Goal: Information Seeking & Learning: Check status

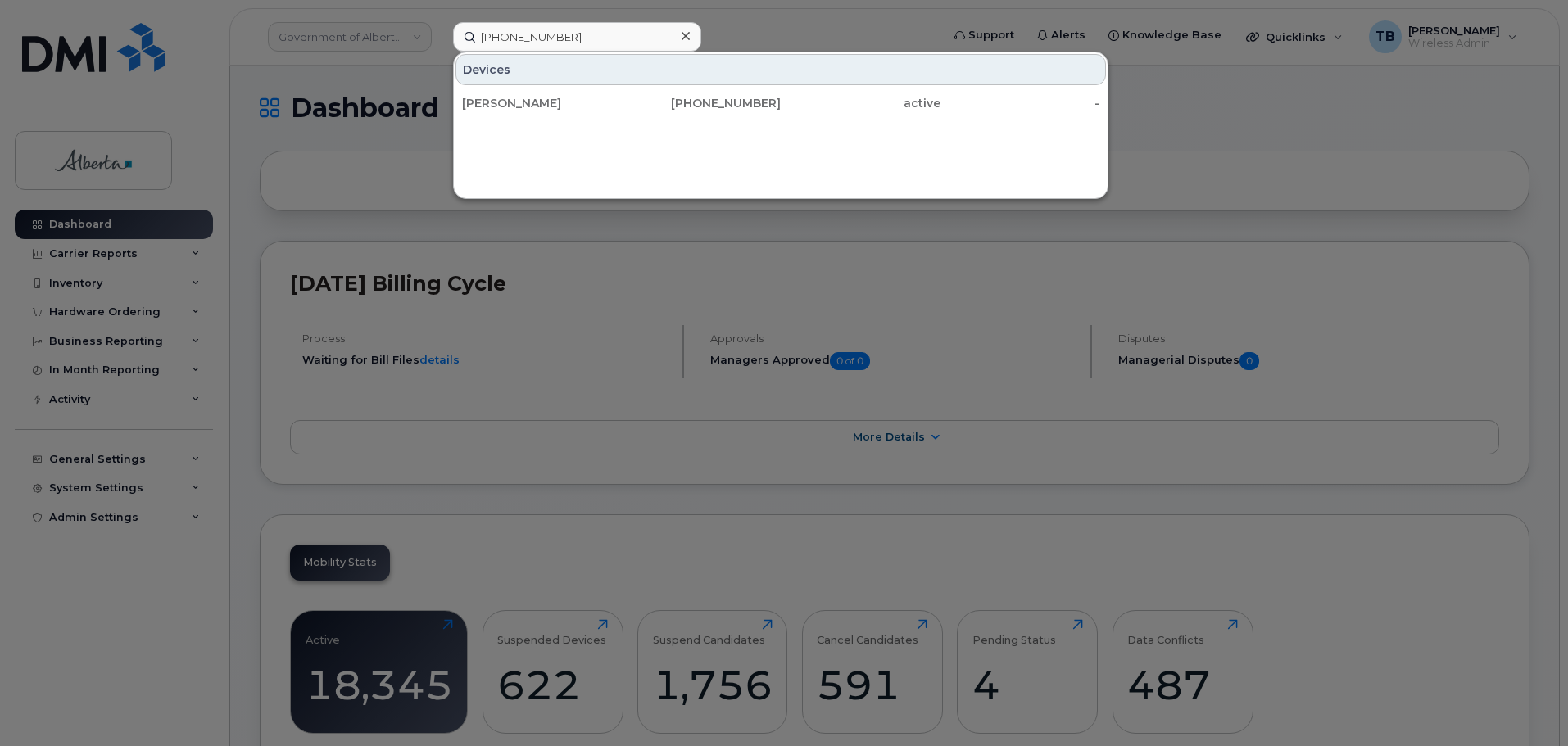
click at [544, 34] on input "(780) 239-3517" at bounding box center [577, 37] width 248 height 29
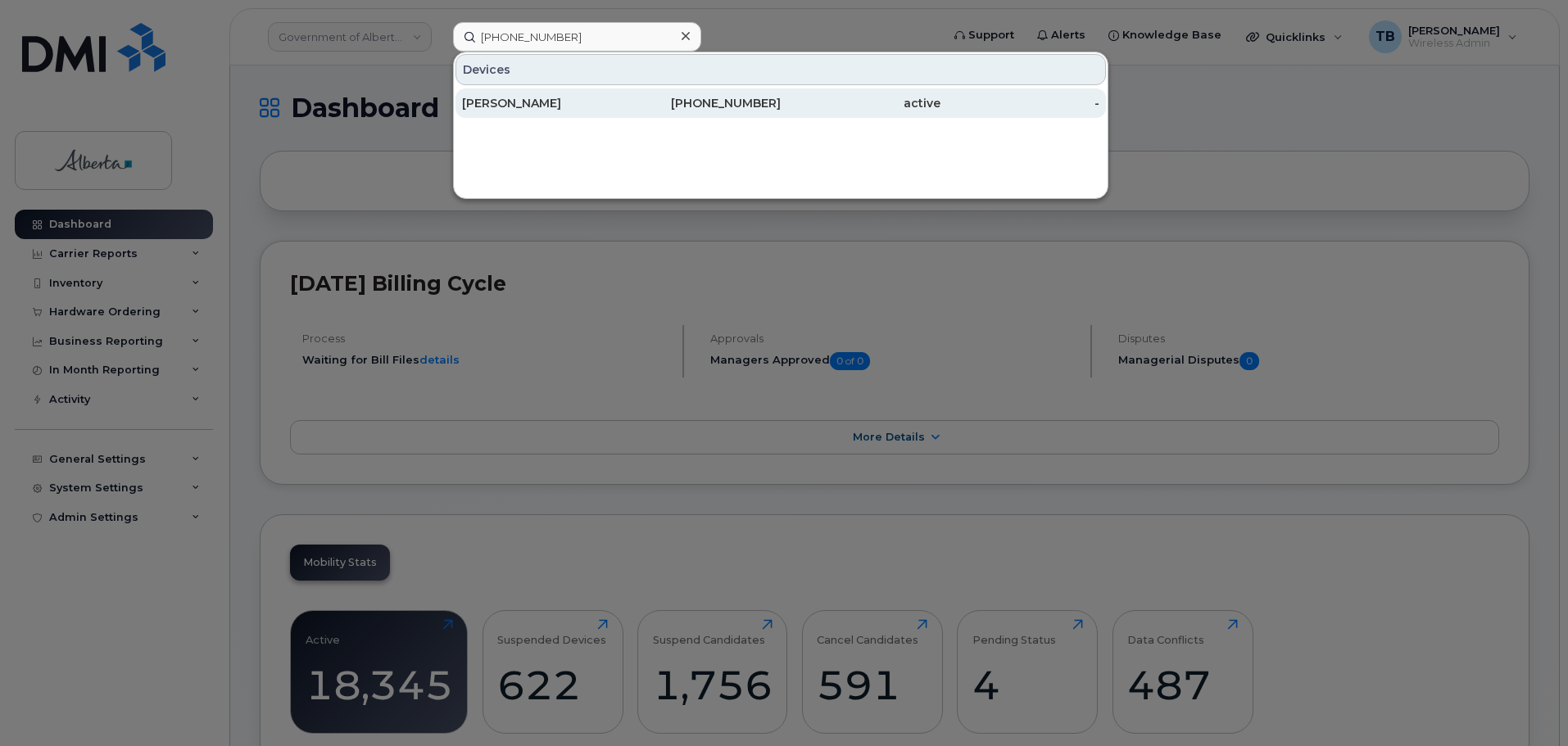
type input "(780) 239-3517"
click at [500, 95] on div "[PERSON_NAME]" at bounding box center [542, 103] width 160 height 29
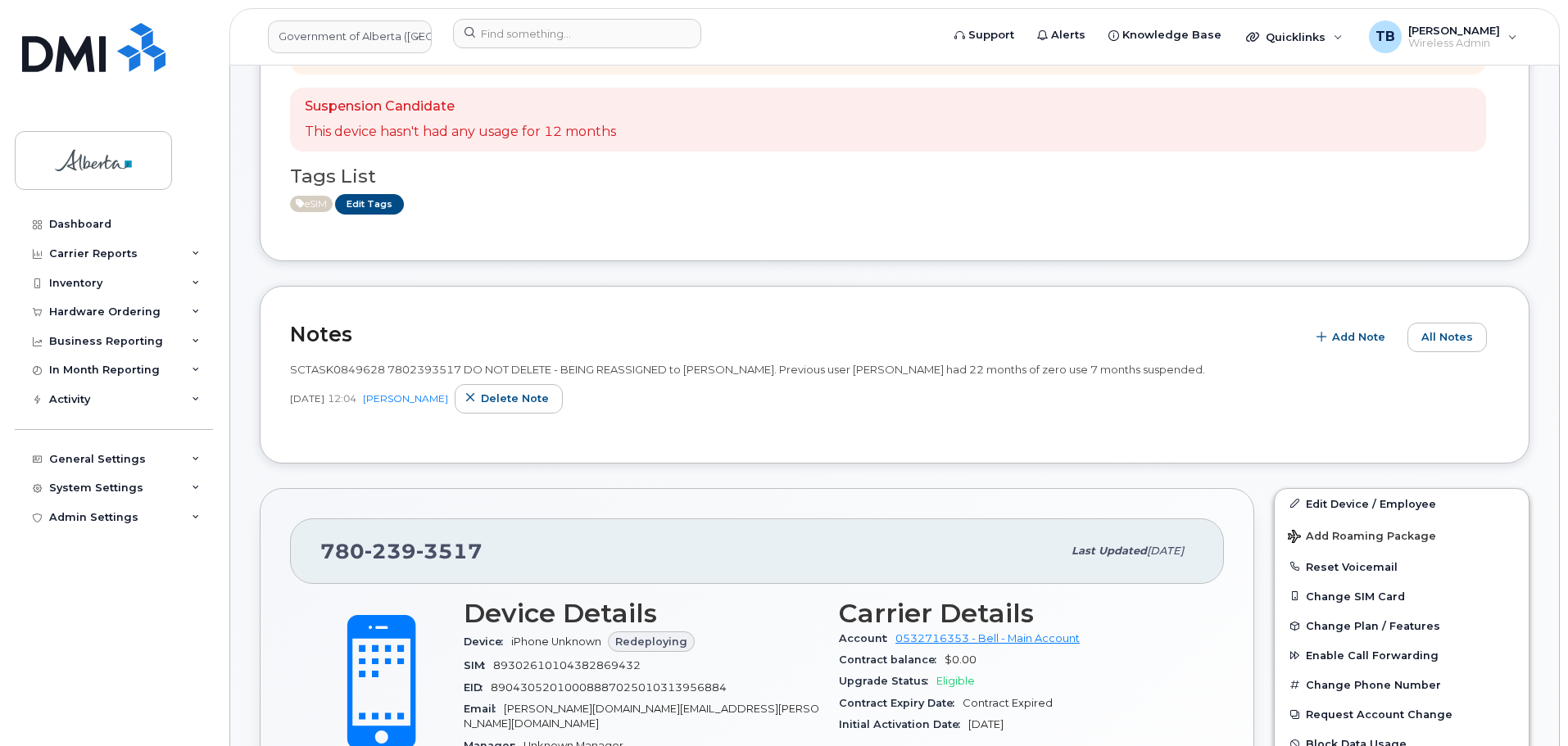
scroll to position [328, 0]
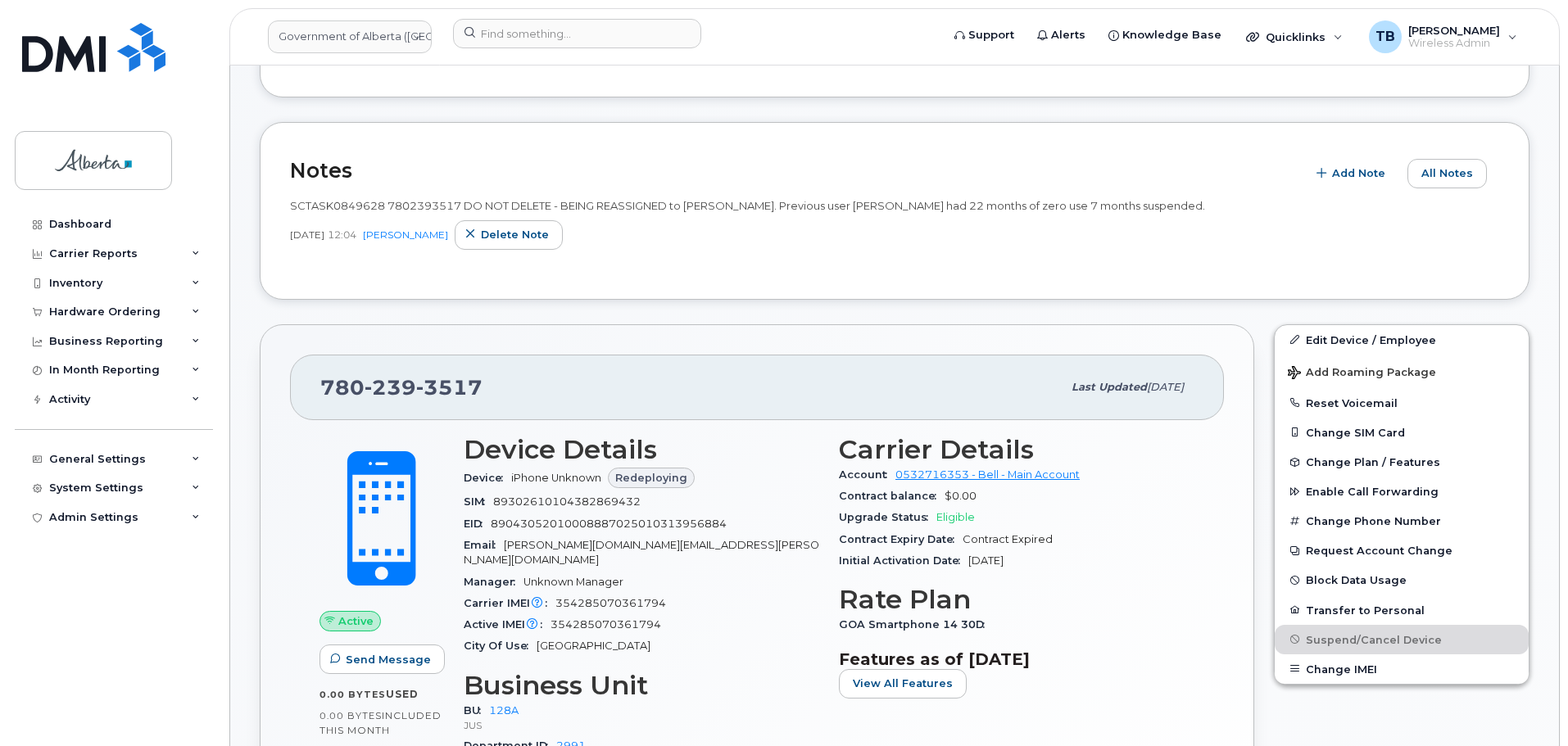
click at [306, 207] on span "SCTASK0849628 7802393517 DO NOT DELETE - BEING REASSIGNED to [PERSON_NAME]. Pre…" at bounding box center [748, 206] width 915 height 13
copy span "SCTASK0849628"
